Goal: Navigation & Orientation: Find specific page/section

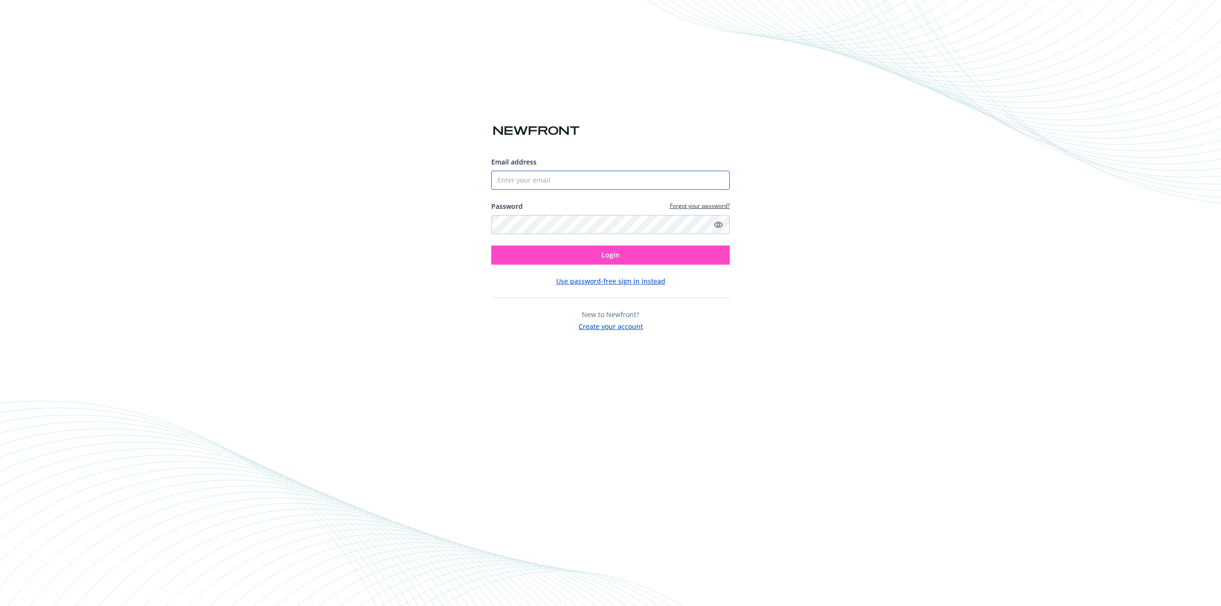
type input "[EMAIL_ADDRESS][DOMAIN_NAME]"
click at [613, 258] on span "Login" at bounding box center [610, 254] width 18 height 9
